Goal: Transaction & Acquisition: Obtain resource

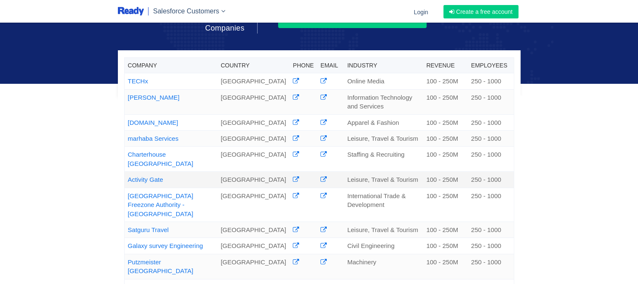
scroll to position [123, 0]
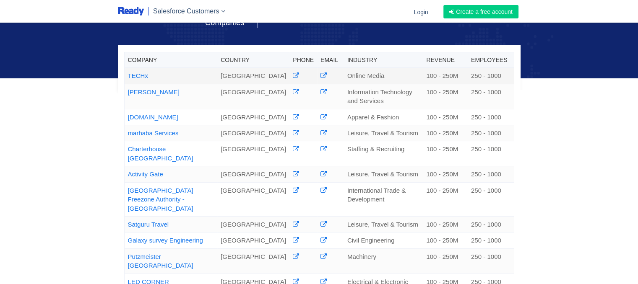
copy link "TECHx"
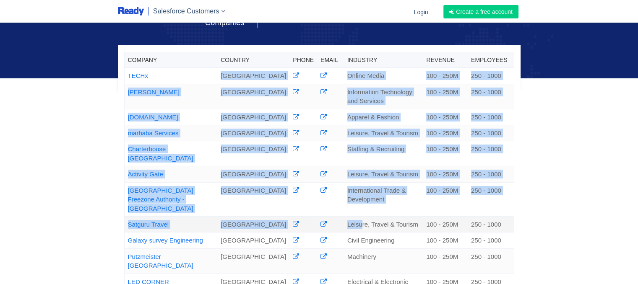
drag, startPoint x: 154, startPoint y: 73, endPoint x: 352, endPoint y: 255, distance: 269.1
click at [352, 255] on tbody "TECHx United Arab Emirates Online Media 100 - 250M 250 - 1000 Trino United Arab…" at bounding box center [319, 287] width 390 height 438
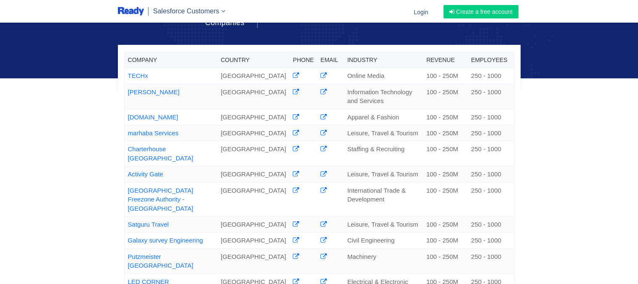
click at [107, 128] on div "Company Country Phone Email Industry Revenue Employees TECHx United Arab Emirat…" at bounding box center [319, 207] width 638 height 660
copy link "[DOMAIN_NAME]"
copy link "marhaba Services"
drag, startPoint x: 191, startPoint y: 148, endPoint x: 168, endPoint y: 49, distance: 101.3
click at [168, 49] on div "Company Country Phone Email Industry Revenue Employees TECHx United Arab Emirat…" at bounding box center [319, 68] width 403 height 46
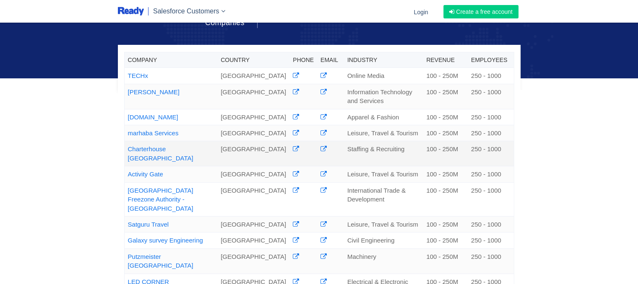
copy link "Charterhouse [GEOGRAPHIC_DATA]"
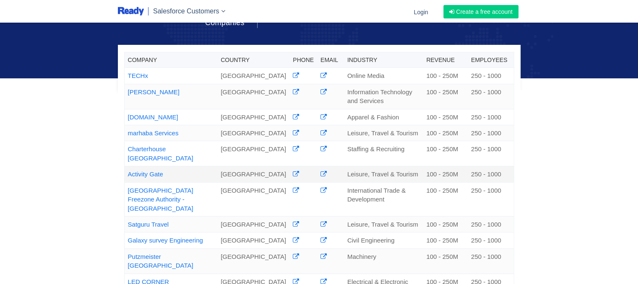
copy link "Activity Gate"
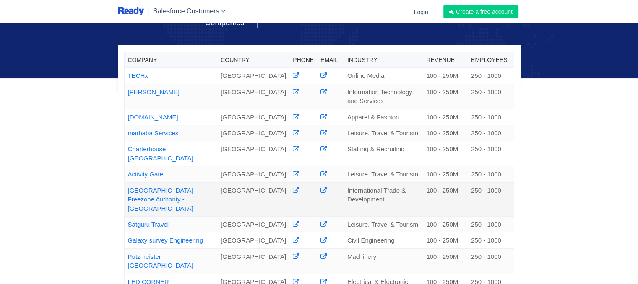
drag, startPoint x: 193, startPoint y: 235, endPoint x: 127, endPoint y: 226, distance: 66.5
click at [127, 217] on td "[GEOGRAPHIC_DATA] Freezone Authority - [GEOGRAPHIC_DATA]" at bounding box center [170, 200] width 93 height 34
copy link "[GEOGRAPHIC_DATA] Freezone Authority - [GEOGRAPHIC_DATA]"
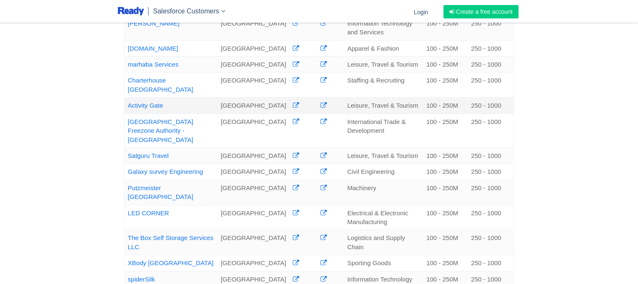
scroll to position [193, 0]
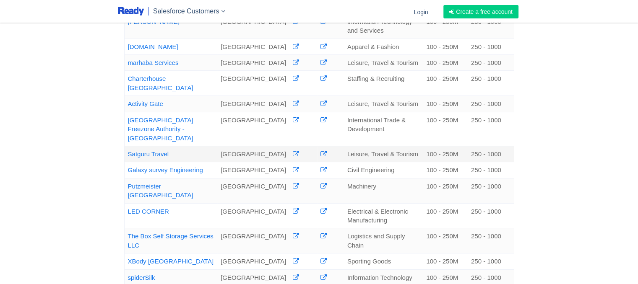
drag, startPoint x: 171, startPoint y: 179, endPoint x: 125, endPoint y: 182, distance: 45.8
click at [125, 162] on td "Satguru Travel" at bounding box center [170, 154] width 93 height 16
copy link "Satguru Travel"
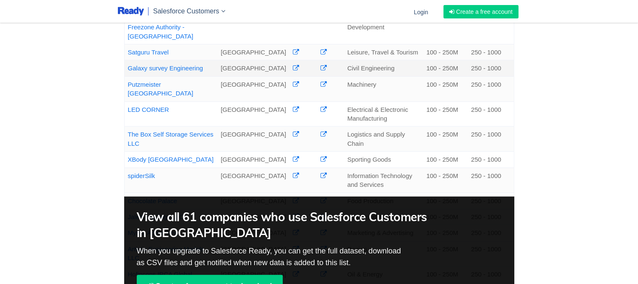
scroll to position [295, 0]
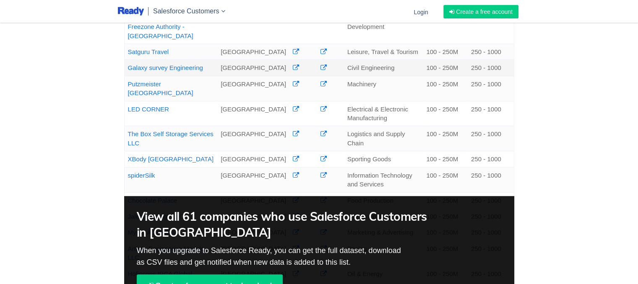
drag, startPoint x: 211, startPoint y: 103, endPoint x: 125, endPoint y: 104, distance: 85.2
click at [125, 76] on td "Galaxy survey Engineering" at bounding box center [170, 68] width 93 height 16
copy link "Galaxy survey Engineering"
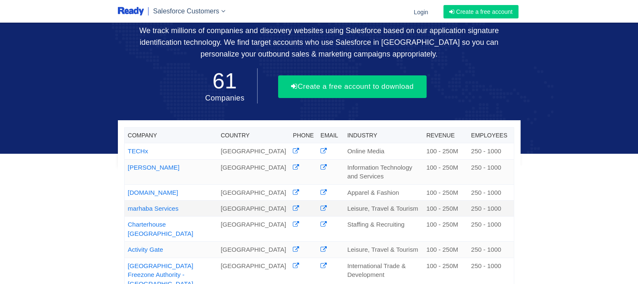
scroll to position [45, 0]
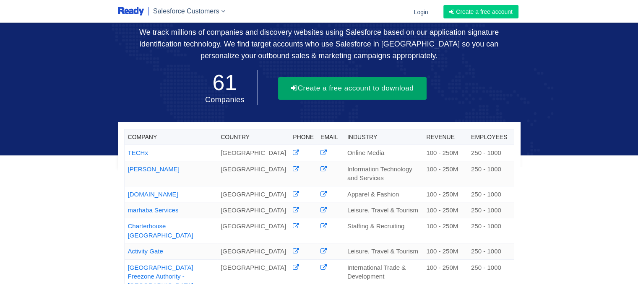
click at [395, 90] on button "Create a free account to download" at bounding box center [352, 88] width 149 height 23
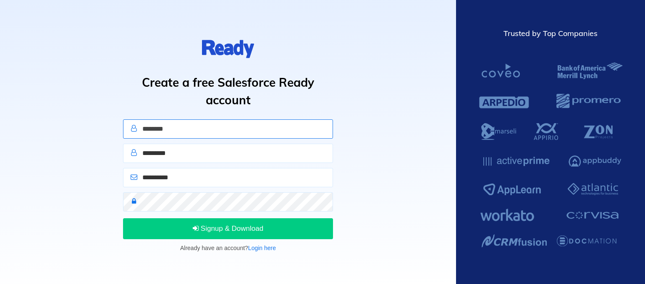
type input "********"
type input "******"
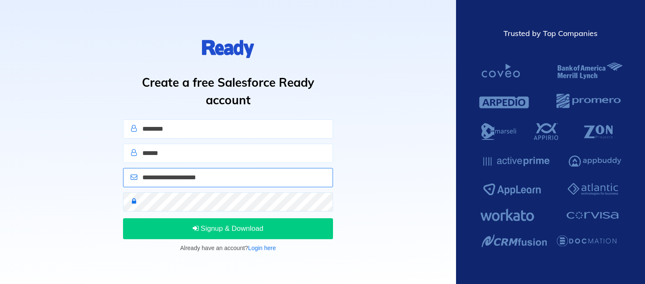
type input "**********"
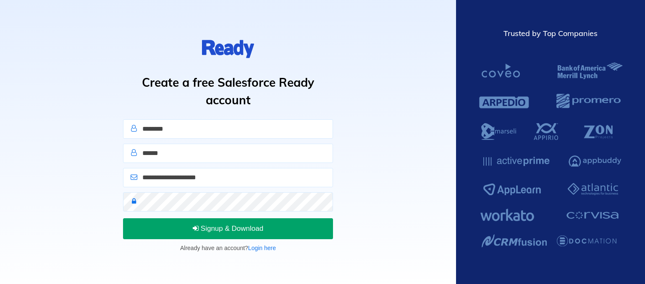
click at [238, 232] on span "Signup & Download" at bounding box center [228, 229] width 70 height 8
